Goal: Transaction & Acquisition: Purchase product/service

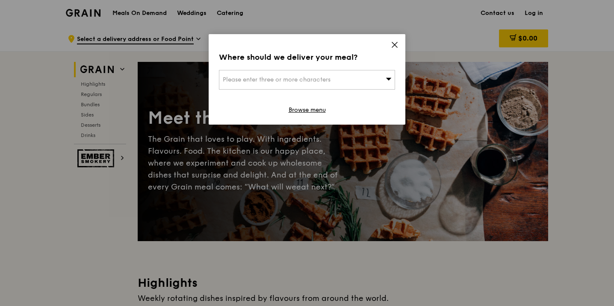
click at [388, 75] on span at bounding box center [388, 79] width 6 height 9
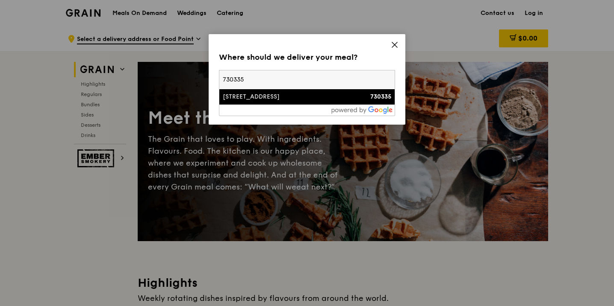
type input "730335"
click at [276, 100] on div "[STREET_ADDRESS]" at bounding box center [286, 97] width 127 height 9
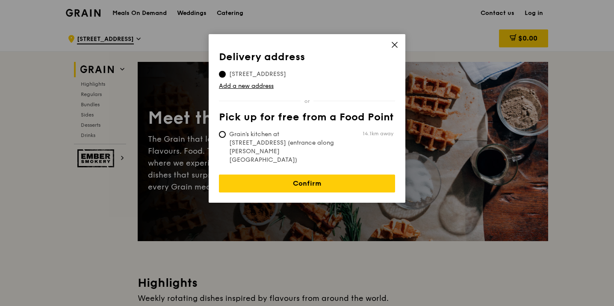
click at [300, 135] on span "Grain's kitchen at [STREET_ADDRESS] (entrance along [PERSON_NAME][GEOGRAPHIC_DA…" at bounding box center [282, 147] width 127 height 34
click at [226, 135] on input "Grain's kitchen at [STREET_ADDRESS] (entrance along [PERSON_NAME][GEOGRAPHIC_DA…" at bounding box center [222, 134] width 7 height 7
radio input "true"
click at [280, 76] on span "[STREET_ADDRESS]" at bounding box center [257, 74] width 77 height 9
click at [226, 76] on input "[STREET_ADDRESS]" at bounding box center [222, 74] width 7 height 7
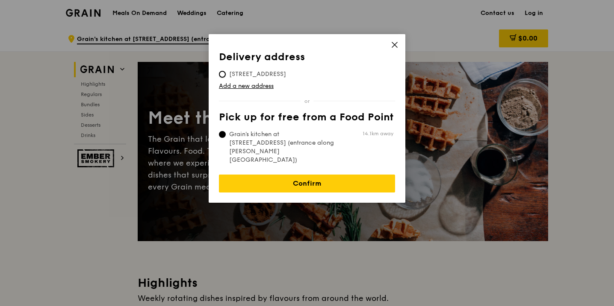
radio input "true"
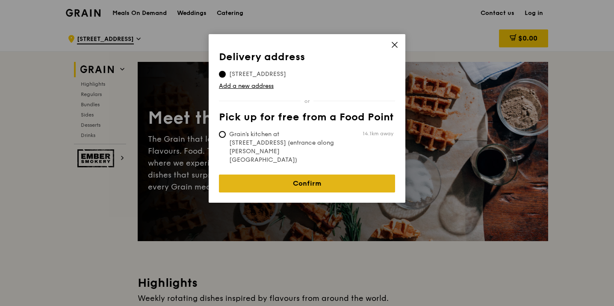
click at [302, 175] on link "Confirm" at bounding box center [307, 184] width 176 height 18
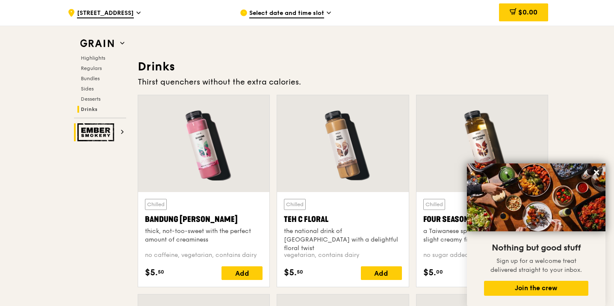
scroll to position [2844, 0]
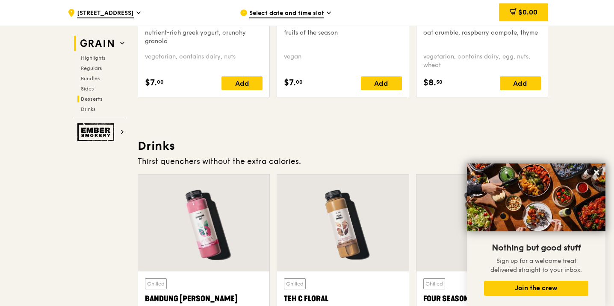
click at [106, 46] on img at bounding box center [96, 43] width 39 height 15
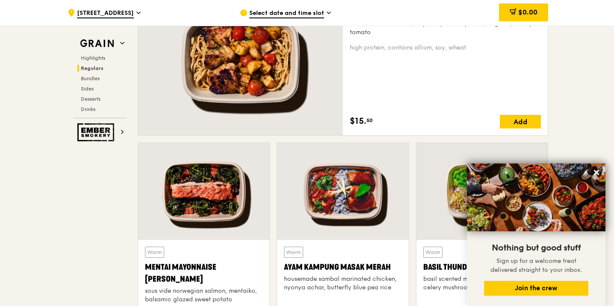
scroll to position [647, 0]
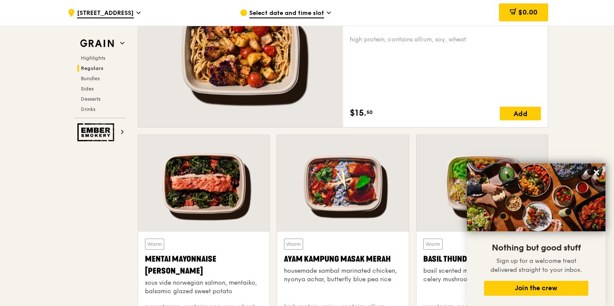
click at [299, 11] on span "Select date and time slot" at bounding box center [286, 13] width 75 height 9
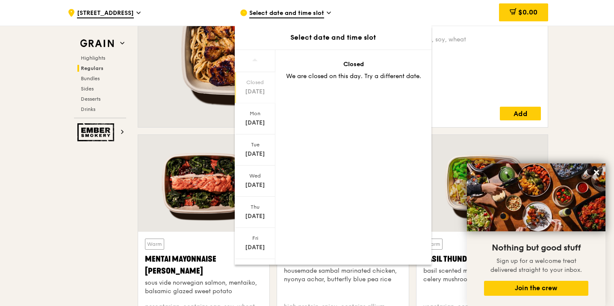
click at [299, 11] on span "Select date and time slot" at bounding box center [286, 13] width 75 height 9
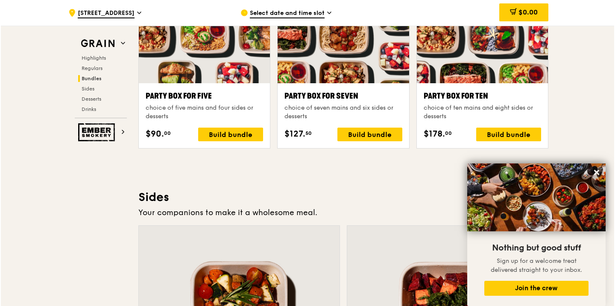
scroll to position [1743, 0]
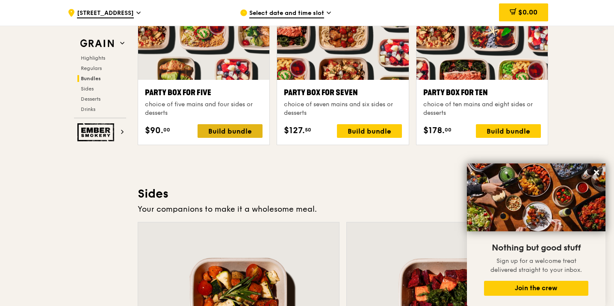
click at [250, 129] on div "Build bundle" at bounding box center [229, 131] width 65 height 14
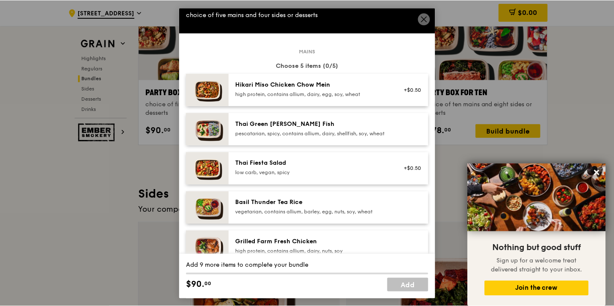
scroll to position [21, 0]
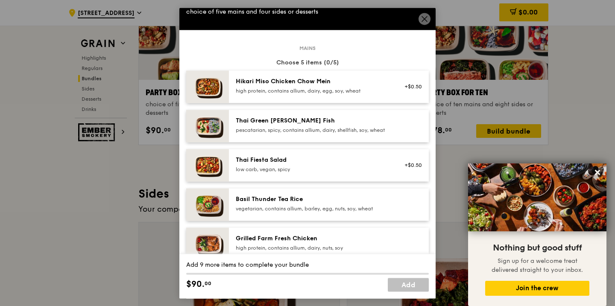
click at [306, 124] on div "Thai Green [PERSON_NAME] Fish" at bounding box center [312, 121] width 153 height 9
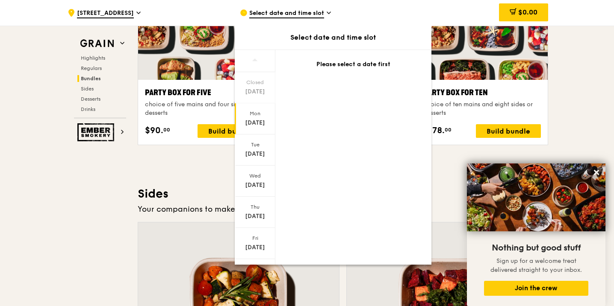
click at [257, 118] on div "[DATE]" at bounding box center [255, 118] width 41 height 31
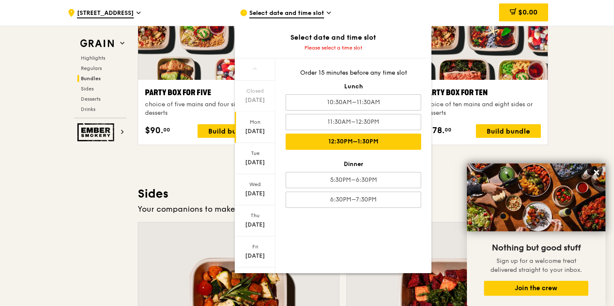
click at [330, 148] on div "12:30PM–1:30PM" at bounding box center [352, 142] width 135 height 16
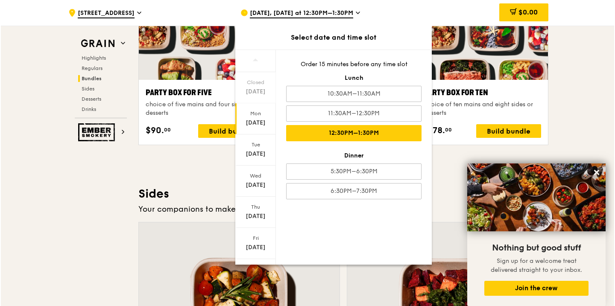
scroll to position [1743, 0]
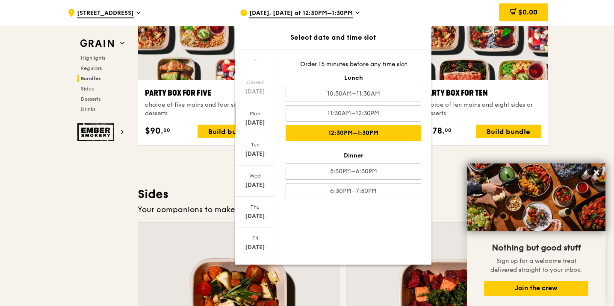
click at [178, 154] on div "Highlights Weekly rotating dishes inspired by flavours from around the world. W…" at bounding box center [343, 207] width 410 height 3351
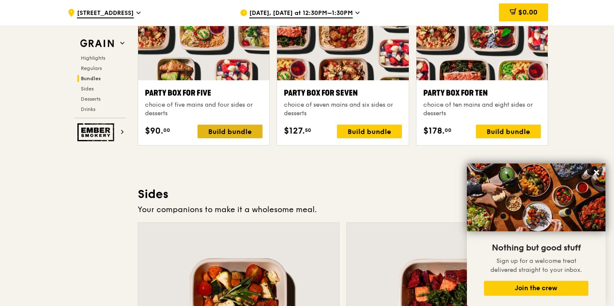
click at [210, 137] on div "Build bundle" at bounding box center [229, 132] width 65 height 14
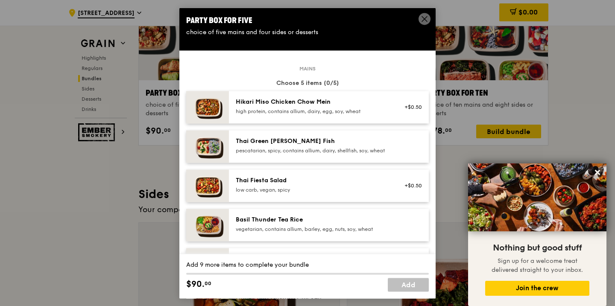
click at [282, 149] on div "pescatarian, spicy, contains allium, dairy, shellfish, soy, wheat" at bounding box center [312, 150] width 153 height 7
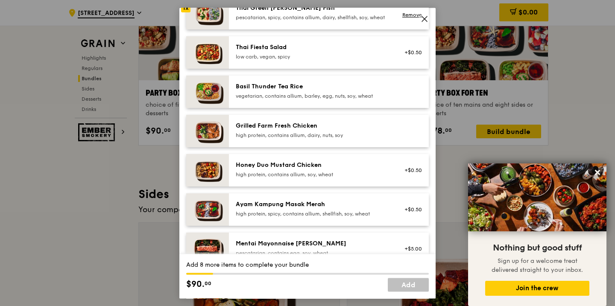
click at [291, 170] on div "Honey Duo Mustard Chicken" at bounding box center [312, 165] width 153 height 9
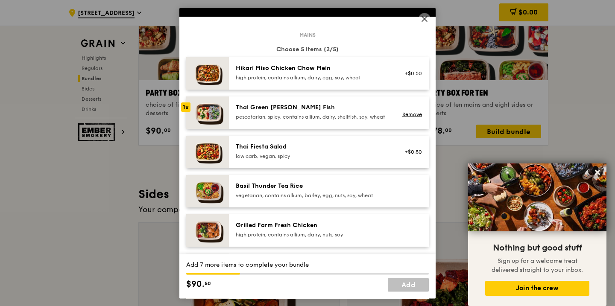
scroll to position [33, 0]
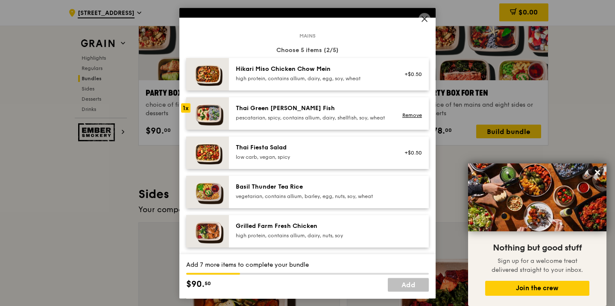
click at [297, 150] on div "Thai Fiesta Salad" at bounding box center [312, 148] width 153 height 9
click at [309, 73] on div "Hikari Miso Chicken Chow Mein" at bounding box center [312, 69] width 153 height 9
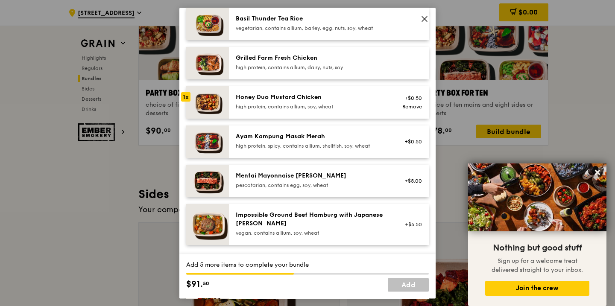
scroll to position [188, 0]
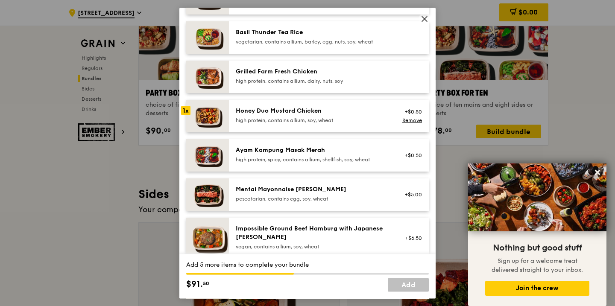
click at [298, 86] on div "Grilled Farm Fresh Chicken high protein, contains allium, dairy, nuts, soy" at bounding box center [313, 77] width 164 height 19
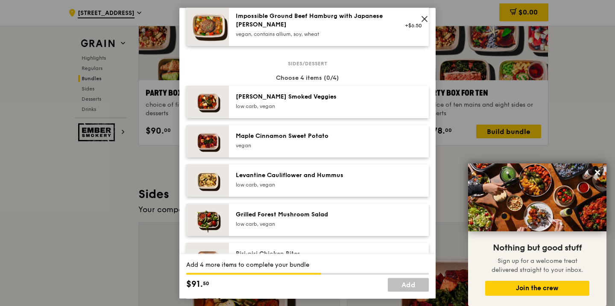
scroll to position [411, 0]
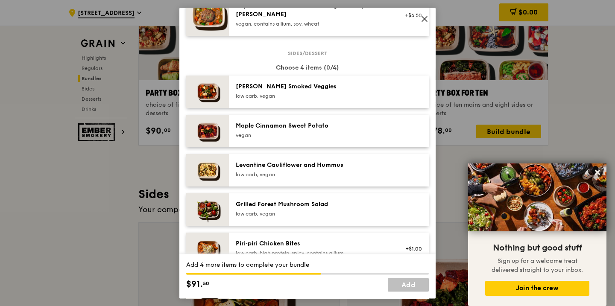
click at [313, 178] on div "low carb, vegan" at bounding box center [312, 174] width 153 height 7
click at [318, 139] on div "vegan" at bounding box center [312, 135] width 153 height 7
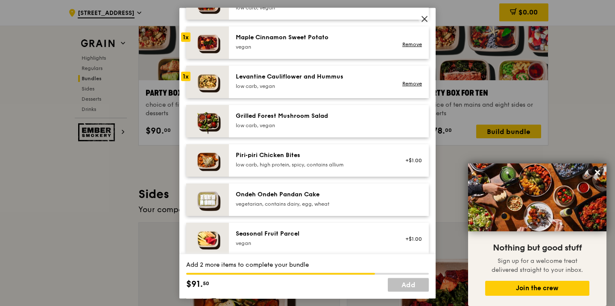
click at [317, 138] on div "Grilled Forest Mushroom Salad low carb, vegan" at bounding box center [329, 121] width 200 height 32
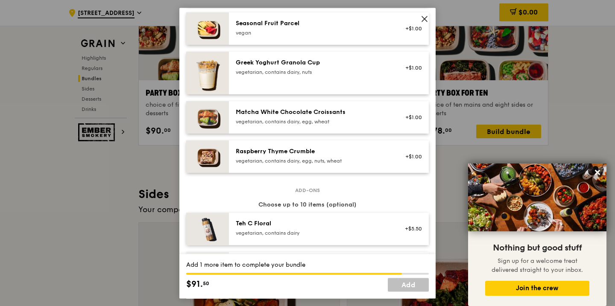
scroll to position [710, 0]
click at [317, 156] on div "Raspberry Thyme Crumble" at bounding box center [312, 151] width 153 height 9
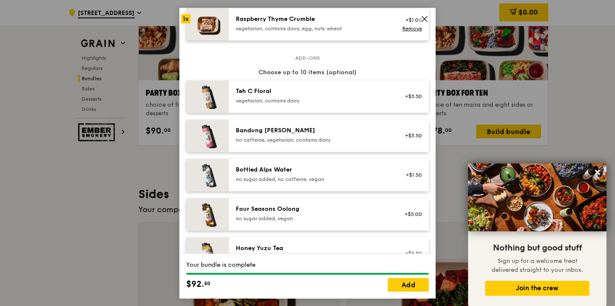
scroll to position [1029, 0]
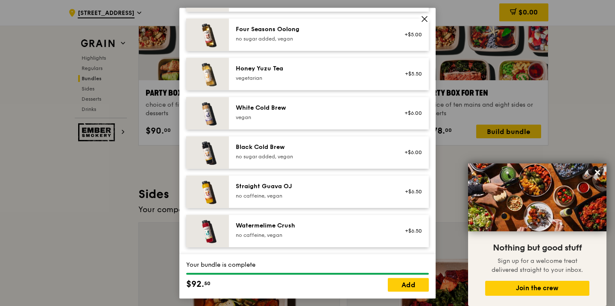
click at [422, 20] on icon at bounding box center [425, 19] width 8 height 8
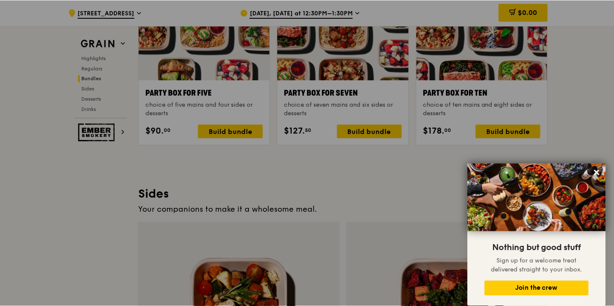
scroll to position [1743, 0]
